Goal: Find contact information: Find contact information

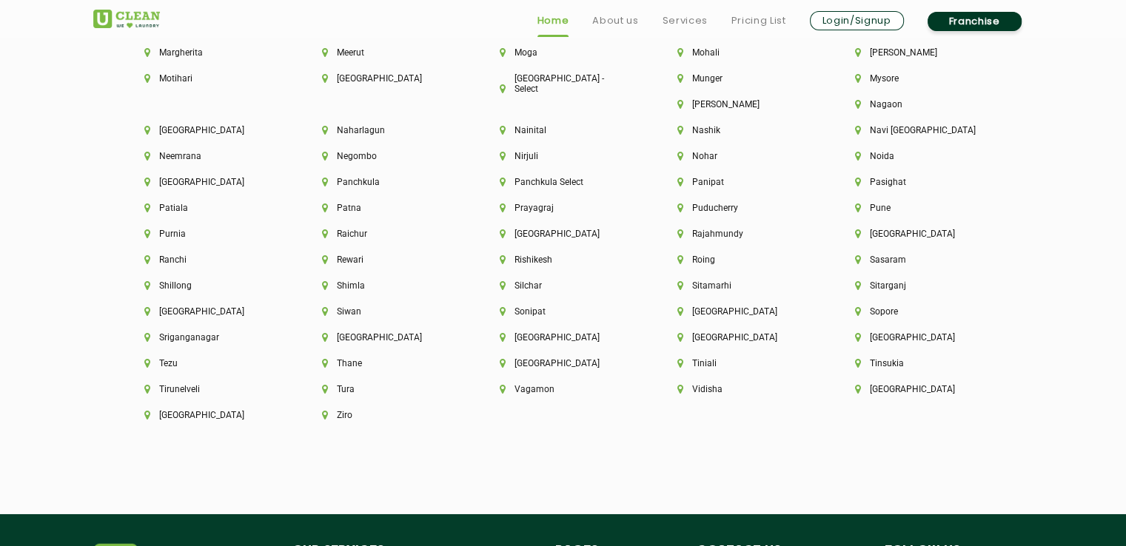
scroll to position [4210, 0]
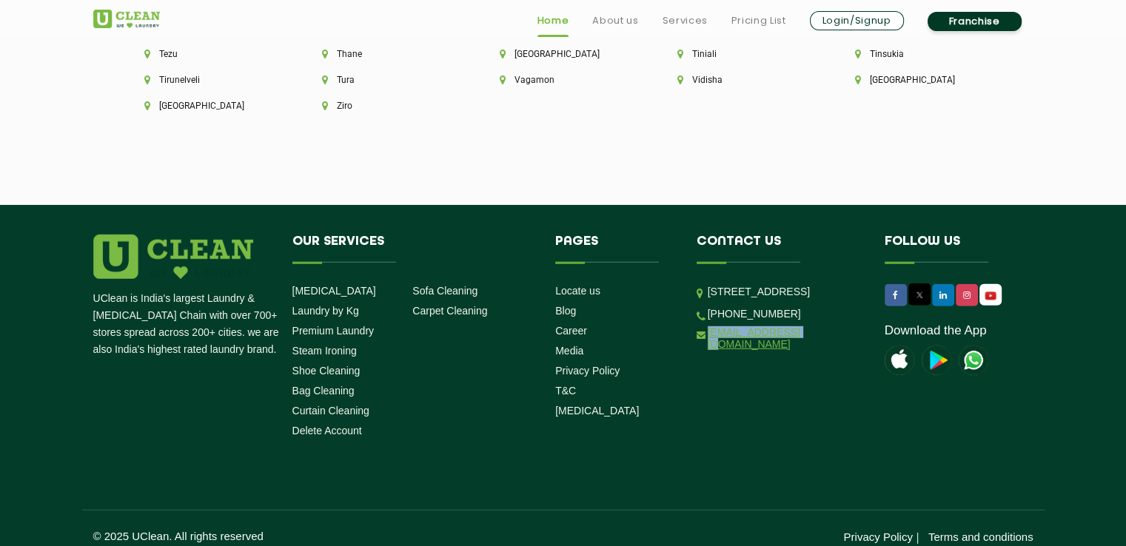
drag, startPoint x: 811, startPoint y: 378, endPoint x: 707, endPoint y: 374, distance: 103.7
click at [707, 357] on li "Contact us [STREET_ADDRESS] [PHONE_NUMBER] [EMAIL_ADDRESS][DOMAIN_NAME]" at bounding box center [780, 296] width 188 height 122
copy link "[EMAIL_ADDRESS][DOMAIN_NAME]"
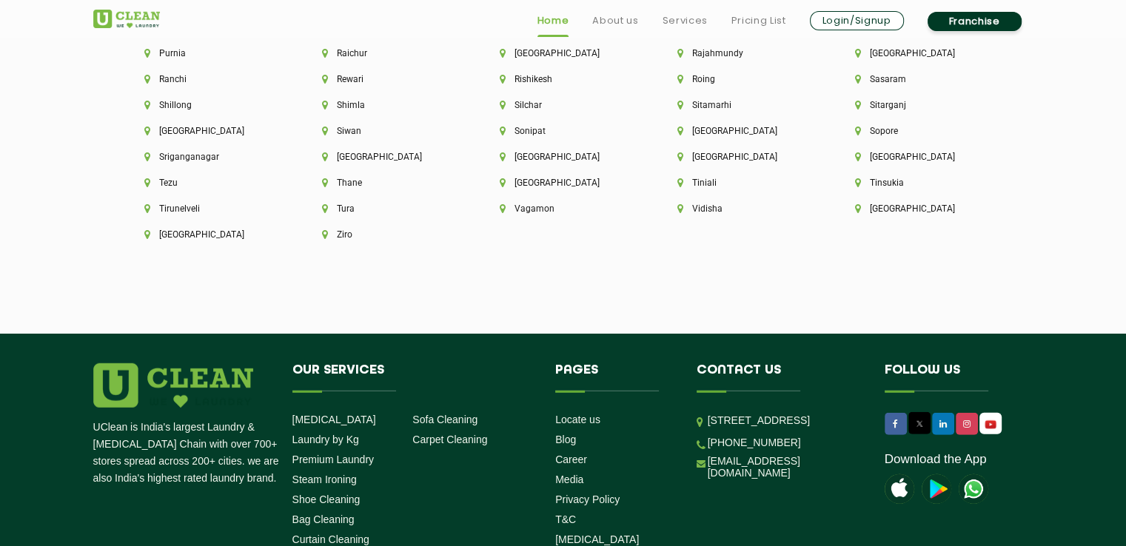
scroll to position [4210, 0]
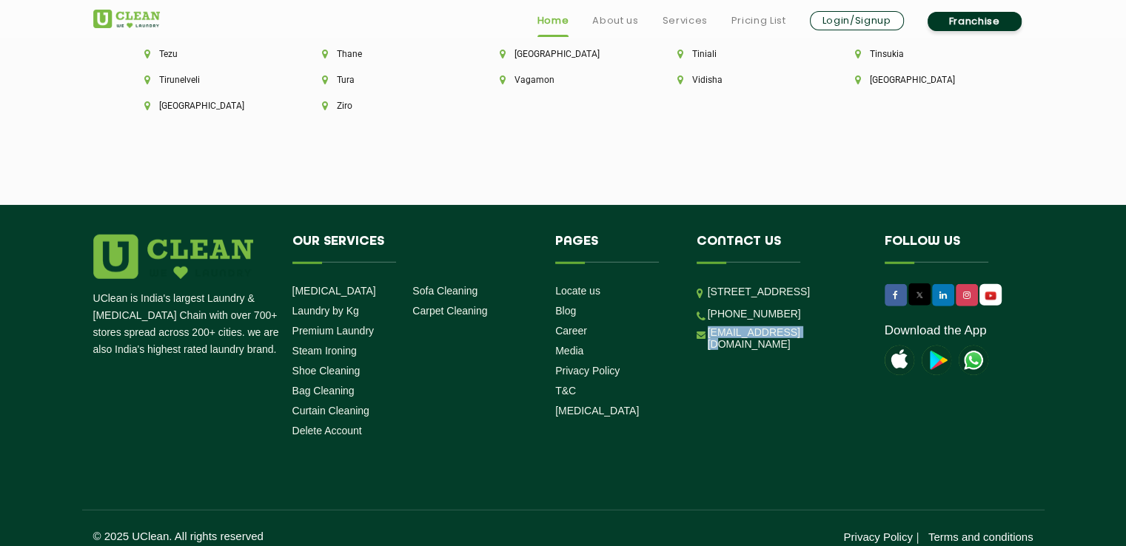
drag, startPoint x: 817, startPoint y: 372, endPoint x: 703, endPoint y: 372, distance: 113.3
click at [703, 351] on li "[EMAIL_ADDRESS][DOMAIN_NAME]" at bounding box center [780, 339] width 166 height 24
copy link "[EMAIL_ADDRESS][DOMAIN_NAME]"
click at [643, 348] on ul "Locate us Blog Career Media Privacy Policy T&C COVID-19" at bounding box center [614, 351] width 119 height 134
drag, startPoint x: 816, startPoint y: 375, endPoint x: 705, endPoint y: 359, distance: 112.2
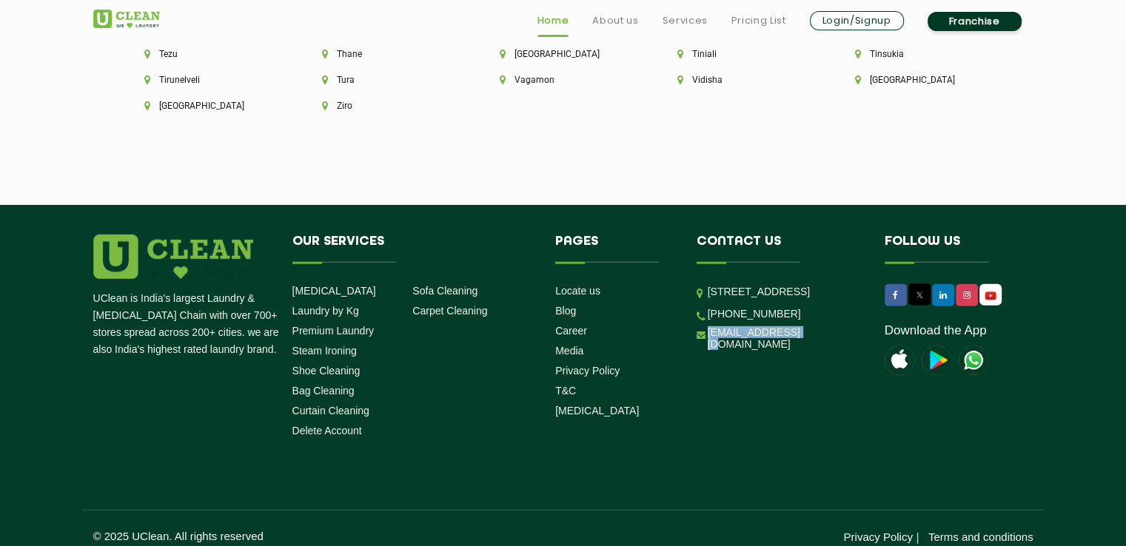
click at [705, 351] on ul "Unit No. 114 & 115 Charm wood Plaza, Charm wood Village, Eros Garden, Suraj Kun…" at bounding box center [780, 317] width 166 height 67
copy link "[EMAIL_ADDRESS][DOMAIN_NAME]"
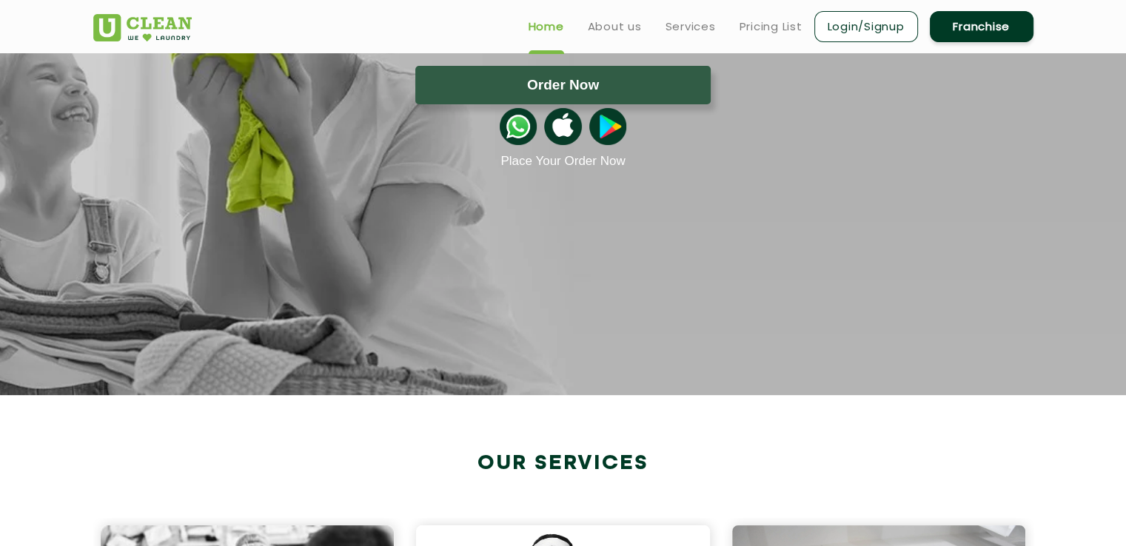
scroll to position [0, 0]
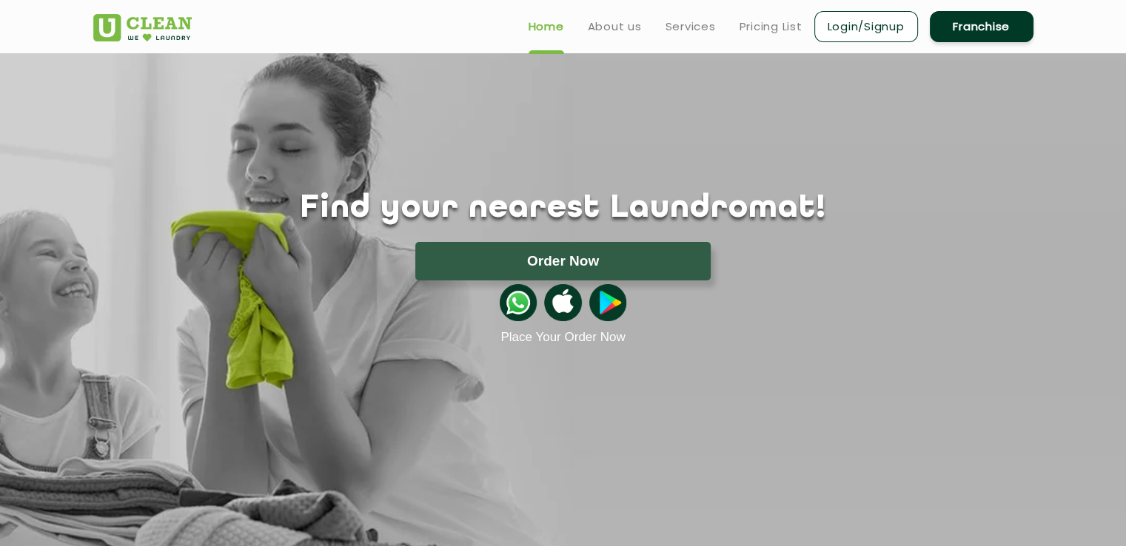
click at [992, 34] on link "Franchise" at bounding box center [982, 26] width 104 height 31
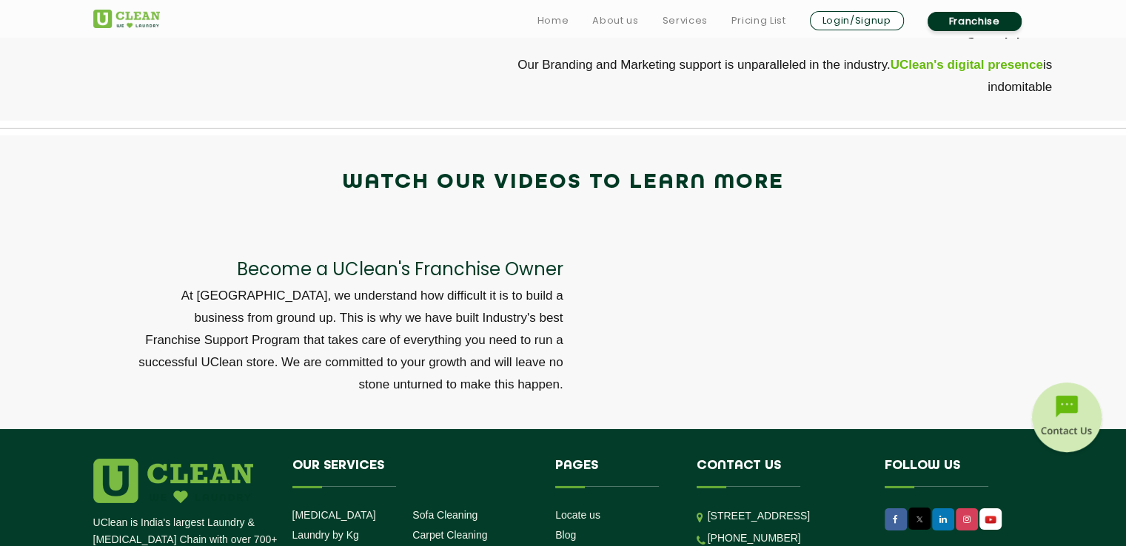
scroll to position [5058, 0]
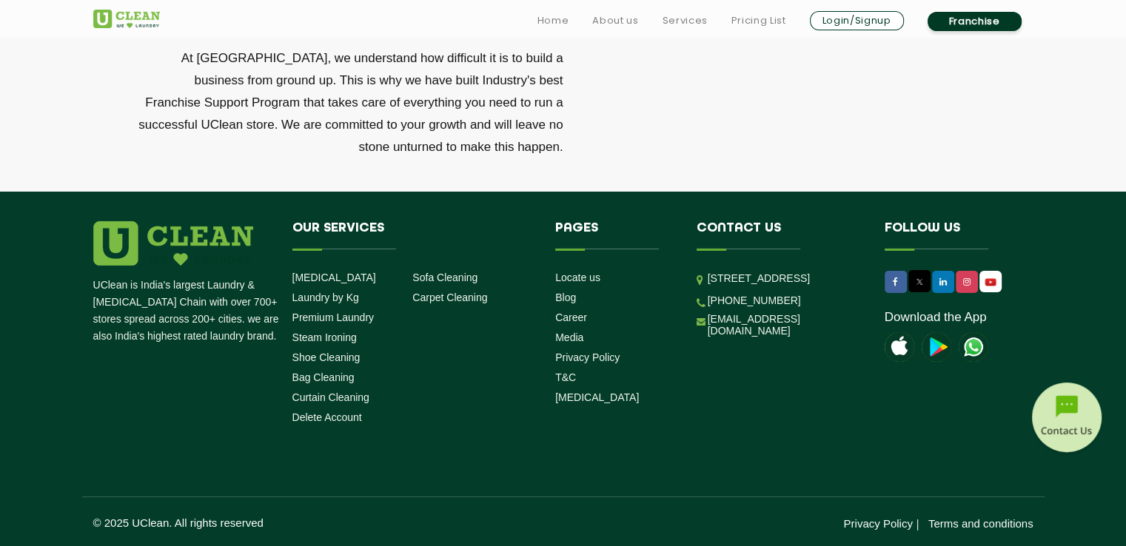
click at [660, 368] on ul "Locate us Blog Career Media Privacy Policy T&C COVID-19" at bounding box center [614, 337] width 119 height 134
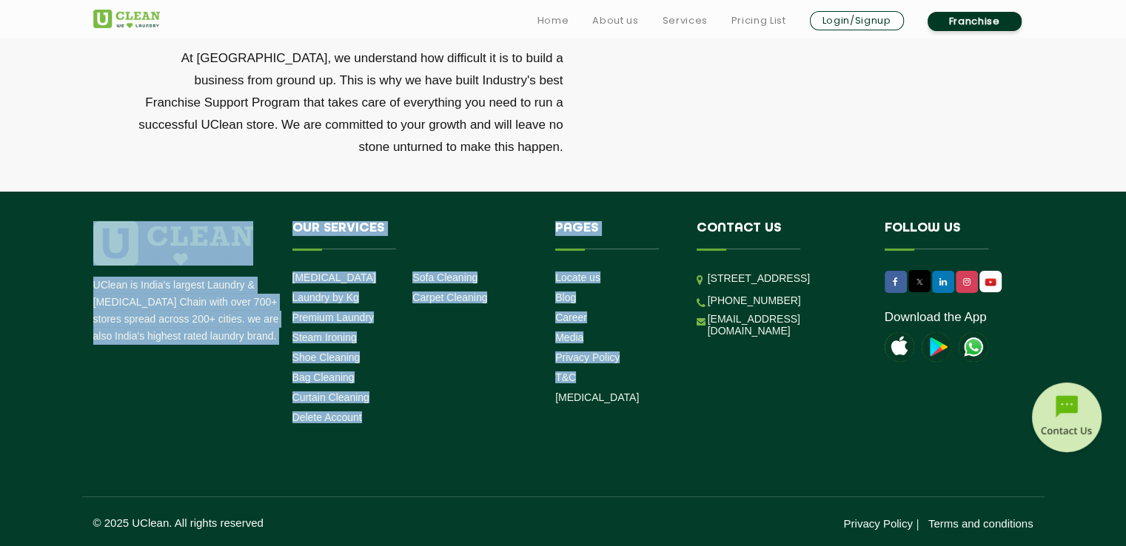
drag, startPoint x: 660, startPoint y: 368, endPoint x: 820, endPoint y: 401, distance: 162.5
click at [820, 401] on div "UClean is India's largest Laundry & Dry Cleaning Chain with over 700+ stores sp…" at bounding box center [563, 325] width 962 height 209
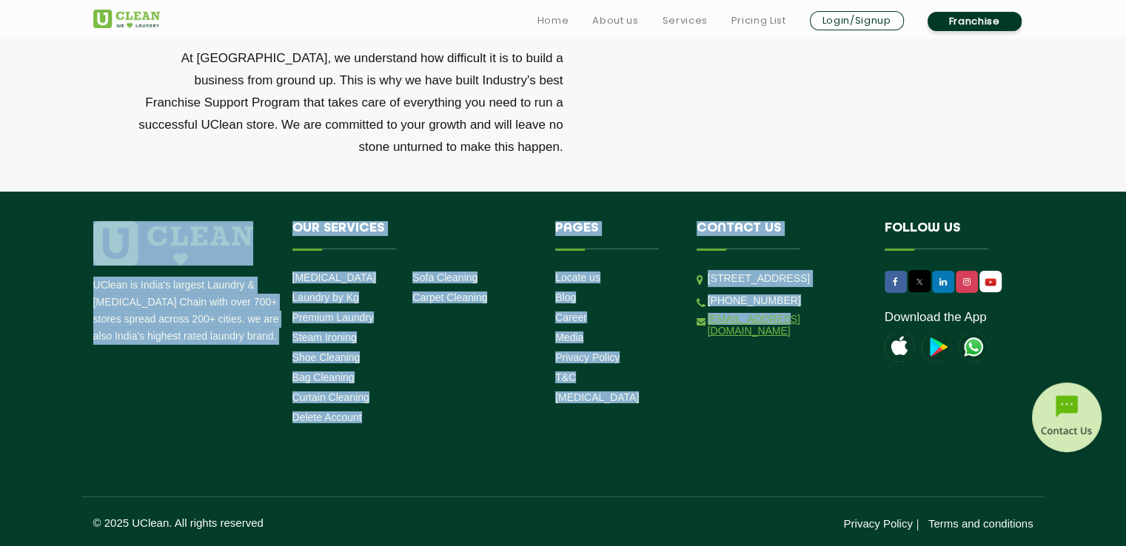
drag, startPoint x: 820, startPoint y: 401, endPoint x: 779, endPoint y: 369, distance: 51.2
click at [779, 369] on div "UClean is India's largest Laundry & Dry Cleaning Chain with over 700+ stores sp…" at bounding box center [563, 325] width 962 height 209
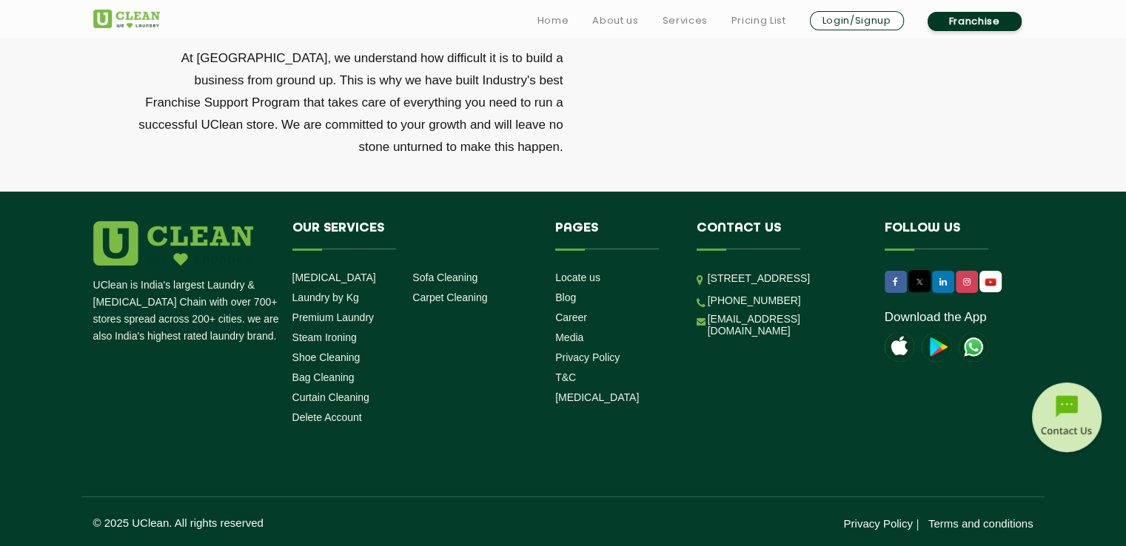
click at [808, 338] on li "[EMAIL_ADDRESS][DOMAIN_NAME]" at bounding box center [780, 325] width 166 height 24
drag, startPoint x: 808, startPoint y: 374, endPoint x: 690, endPoint y: 377, distance: 118.5
click at [690, 344] on li "Contact us Unit No. 114 & 115 Charm wood Plaza, Charm wood Village, Eros Garden…" at bounding box center [780, 282] width 188 height 122
copy link "[EMAIL_ADDRESS][DOMAIN_NAME]"
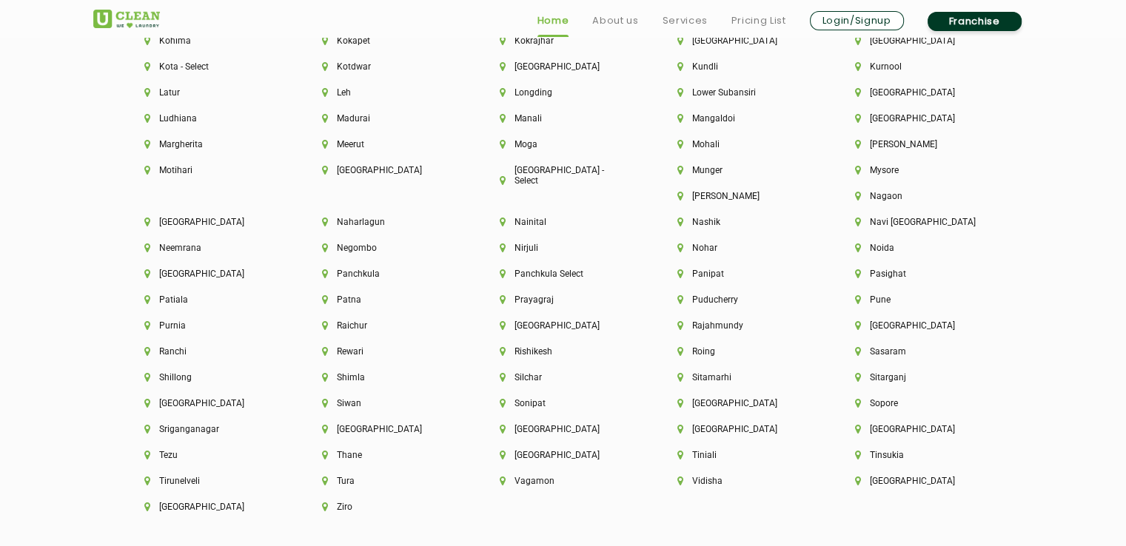
scroll to position [4210, 0]
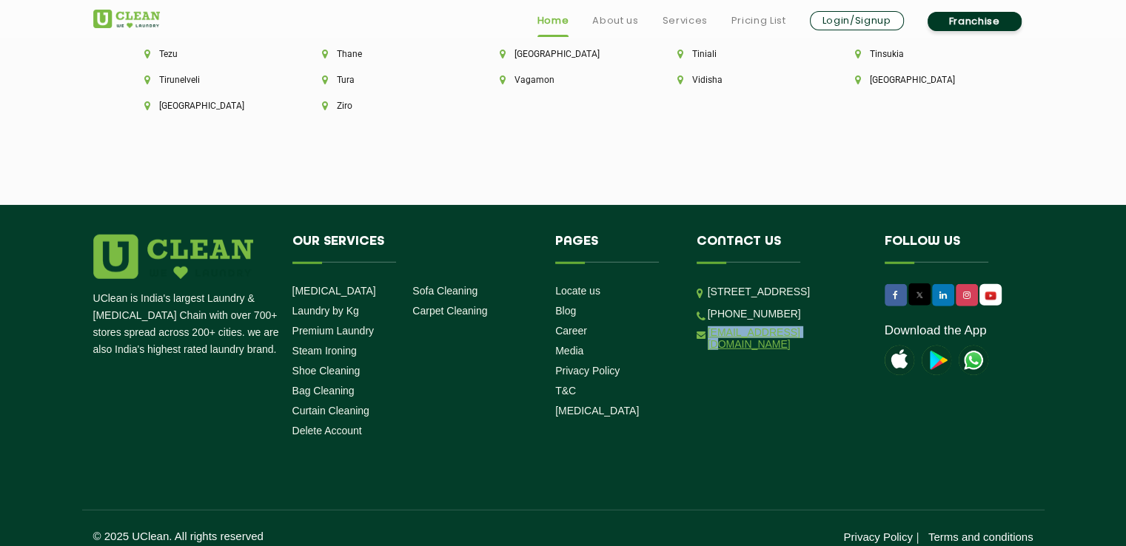
drag, startPoint x: 803, startPoint y: 368, endPoint x: 708, endPoint y: 370, distance: 94.8
click at [708, 351] on li "[EMAIL_ADDRESS][DOMAIN_NAME]" at bounding box center [780, 339] width 166 height 24
copy link "[EMAIL_ADDRESS][DOMAIN_NAME]"
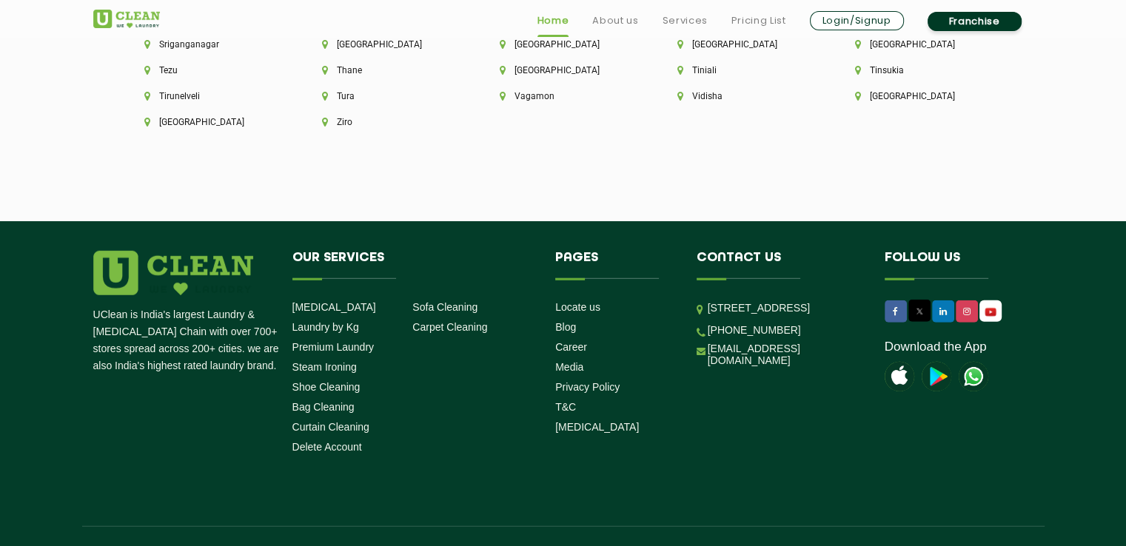
scroll to position [4210, 0]
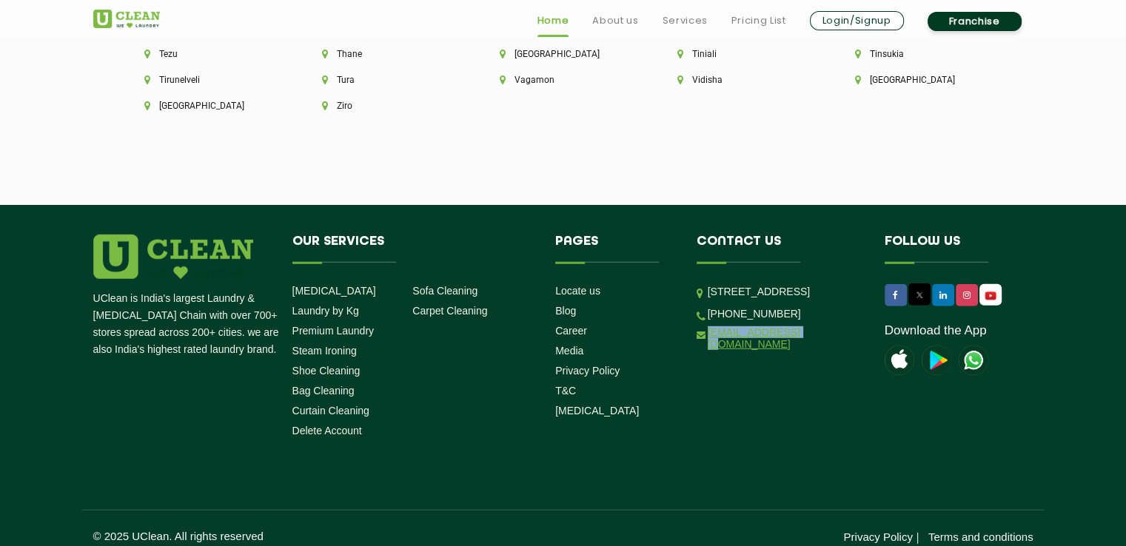
drag, startPoint x: 806, startPoint y: 362, endPoint x: 708, endPoint y: 374, distance: 99.2
click at [708, 351] on li "[EMAIL_ADDRESS][DOMAIN_NAME]" at bounding box center [780, 339] width 166 height 24
copy link "[EMAIL_ADDRESS][DOMAIN_NAME]"
click at [757, 465] on div "UClean is India's largest Laundry & [MEDICAL_DATA] Chain with over 700+ stores …" at bounding box center [563, 389] width 962 height 309
drag, startPoint x: 814, startPoint y: 361, endPoint x: 700, endPoint y: 372, distance: 114.6
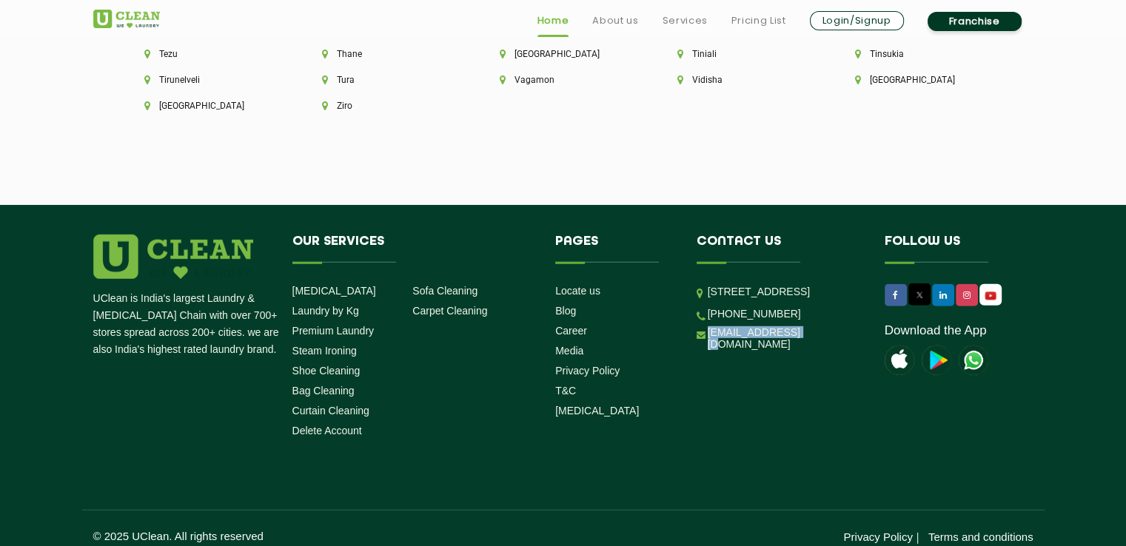
click at [700, 351] on ul "[STREET_ADDRESS] [PHONE_NUMBER] [EMAIL_ADDRESS][DOMAIN_NAME]" at bounding box center [780, 317] width 166 height 67
copy link "[EMAIL_ADDRESS][DOMAIN_NAME]"
click at [895, 372] on li "Follow us Download the App" at bounding box center [944, 312] width 141 height 154
drag, startPoint x: 806, startPoint y: 360, endPoint x: 705, endPoint y: 371, distance: 101.3
click at [705, 351] on ul "[STREET_ADDRESS] [PHONE_NUMBER] [EMAIL_ADDRESS][DOMAIN_NAME]" at bounding box center [780, 317] width 166 height 67
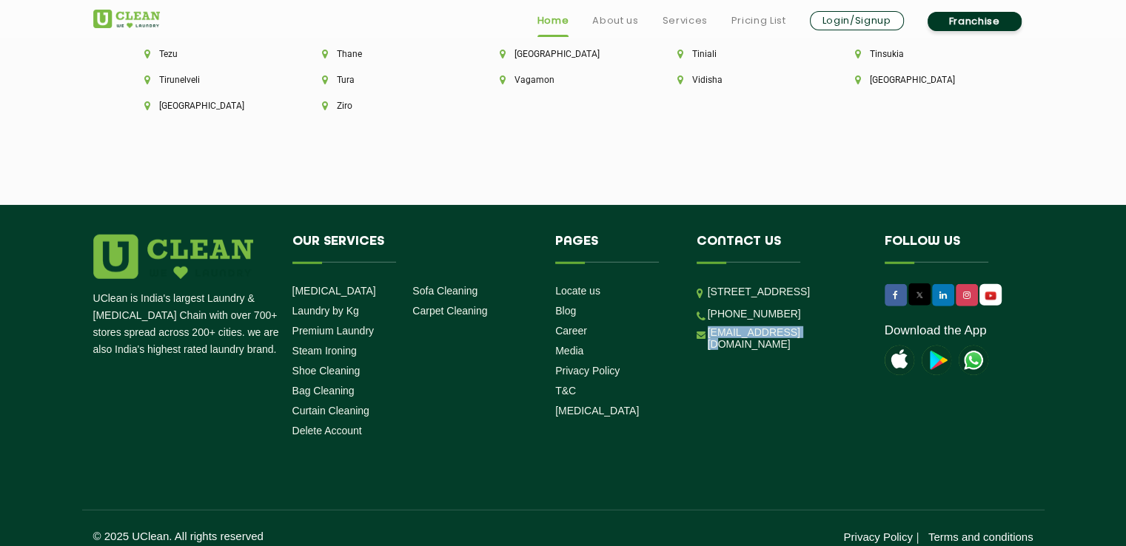
copy link "[EMAIL_ADDRESS][DOMAIN_NAME]"
